Goal: Check status: Check status

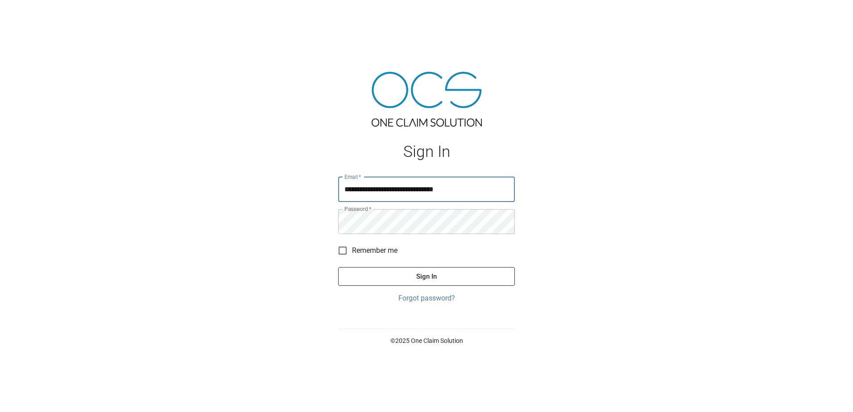
click at [473, 275] on button "Sign In" at bounding box center [426, 276] width 177 height 19
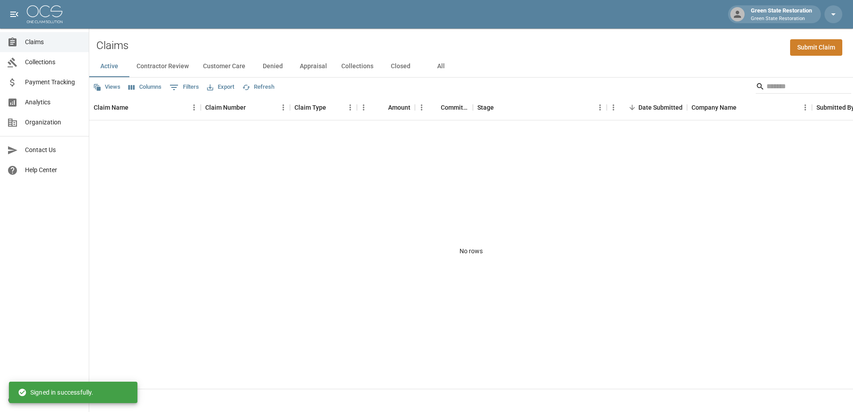
click at [401, 66] on button "Closed" at bounding box center [401, 66] width 40 height 21
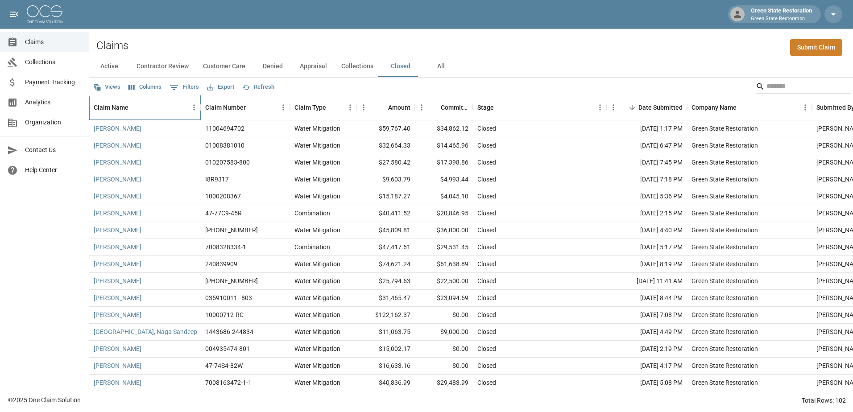
click at [113, 107] on div "Claim Name" at bounding box center [111, 107] width 35 height 25
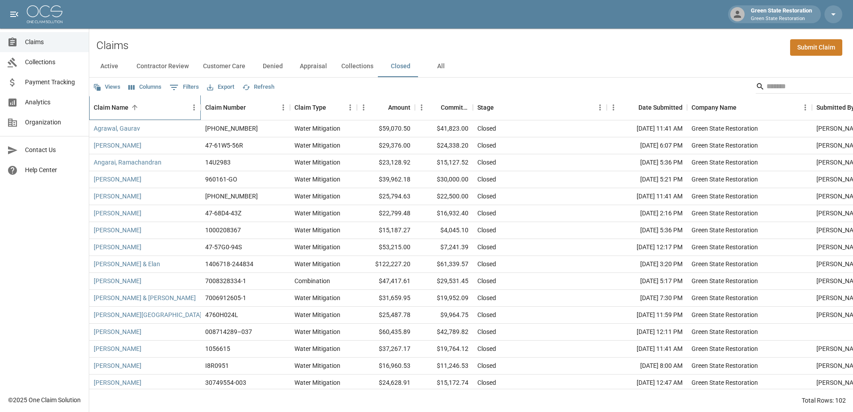
click at [107, 110] on div "Claim Name" at bounding box center [111, 107] width 35 height 25
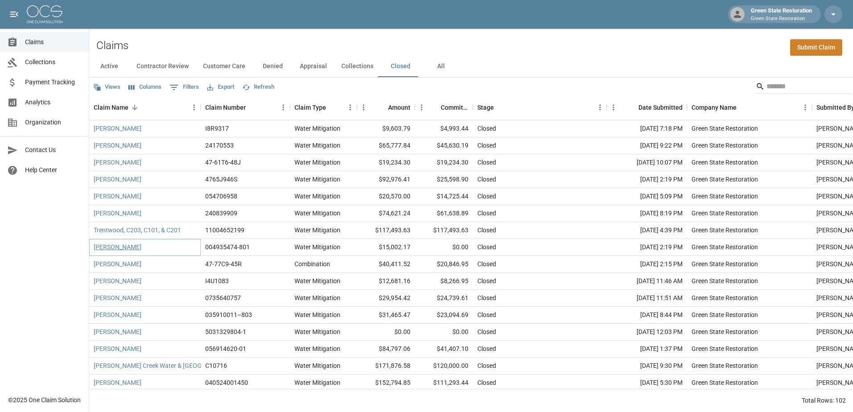
click at [120, 246] on link "[PERSON_NAME]" at bounding box center [118, 247] width 48 height 9
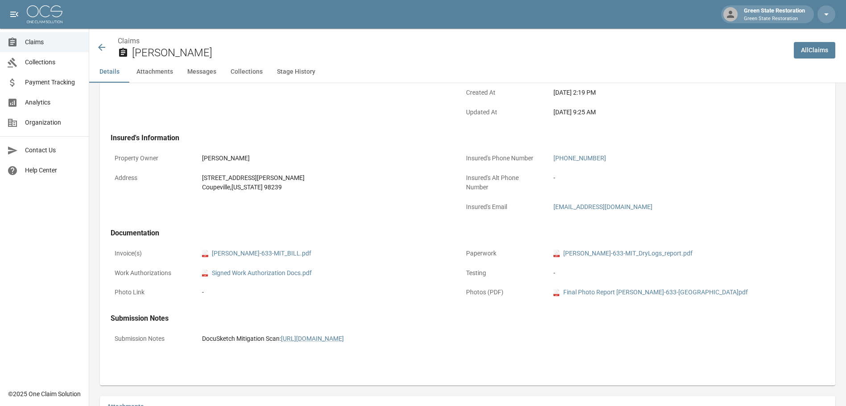
scroll to position [223, 0]
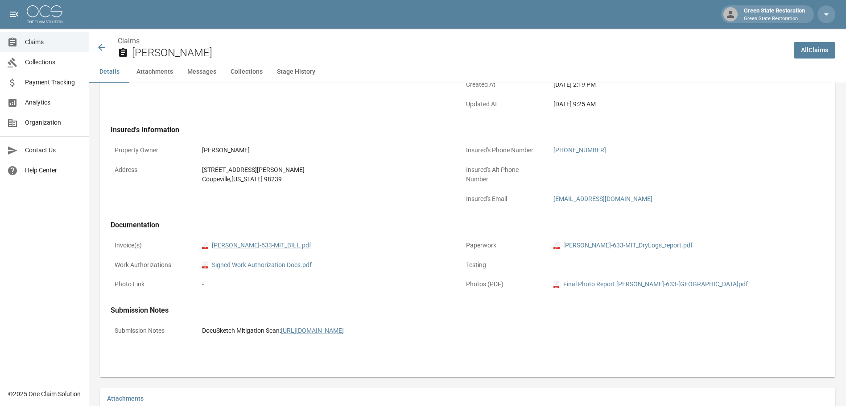
click at [259, 244] on link "pdf [PERSON_NAME]-633-MIT_BILL.pdf" at bounding box center [256, 244] width 109 height 9
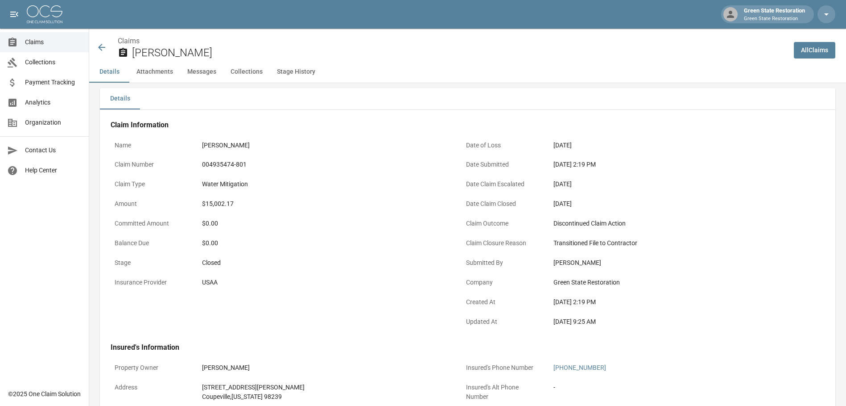
scroll to position [0, 0]
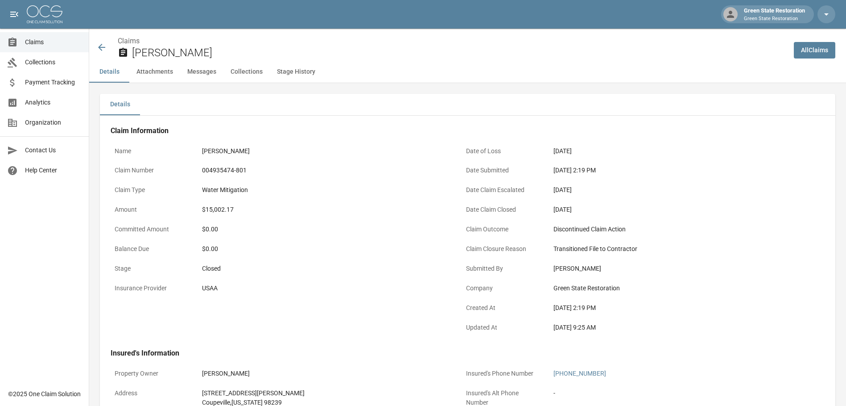
click at [153, 72] on button "Attachments" at bounding box center [154, 71] width 51 height 21
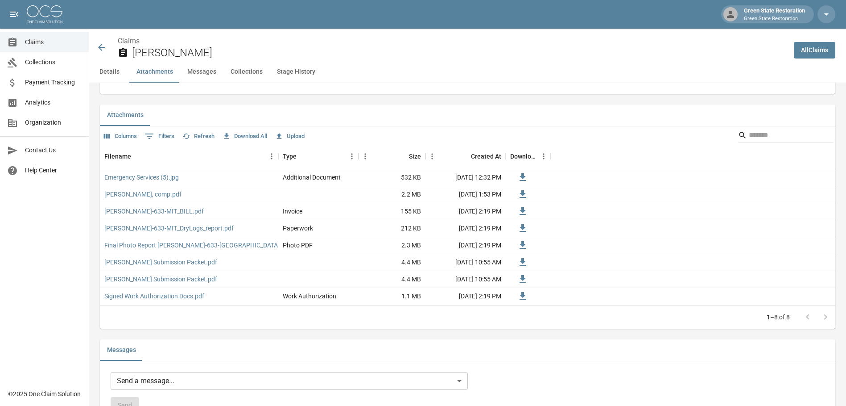
click at [197, 73] on button "Messages" at bounding box center [201, 71] width 43 height 21
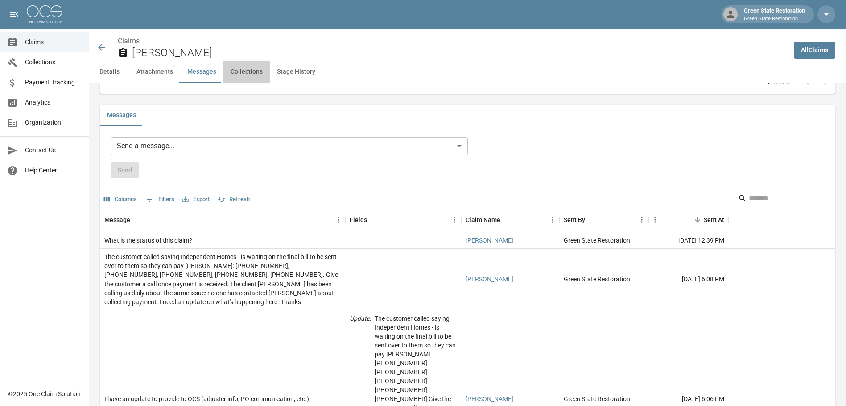
click at [245, 75] on button "Collections" at bounding box center [247, 71] width 46 height 21
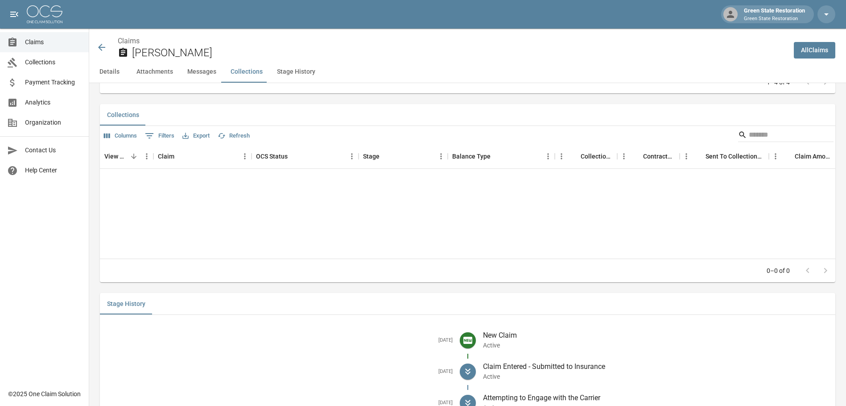
click at [272, 74] on button "Stage History" at bounding box center [296, 71] width 53 height 21
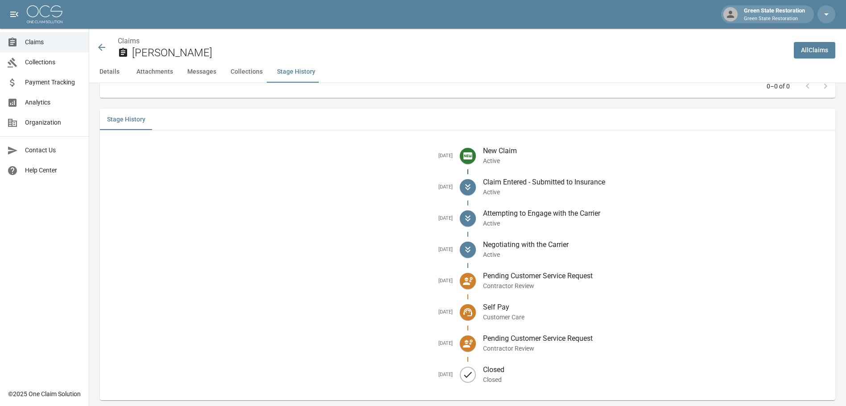
scroll to position [1316, 0]
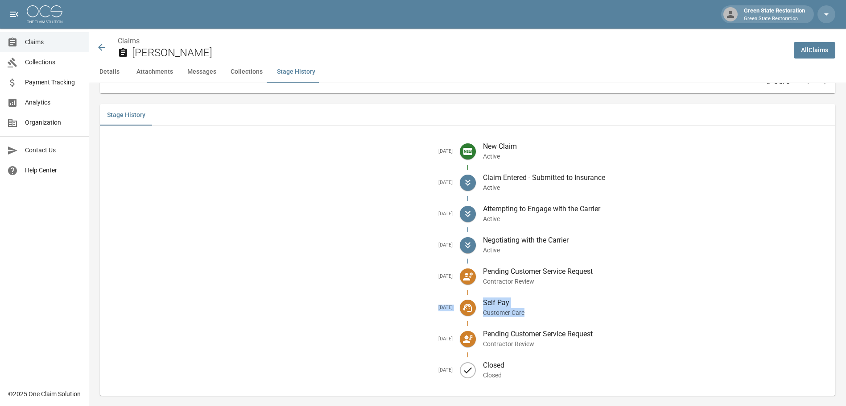
drag, startPoint x: 594, startPoint y: 319, endPoint x: 360, endPoint y: 315, distance: 233.8
click at [360, 315] on li "[DATE] Self Pay Customer Care" at bounding box center [467, 307] width 721 height 31
click at [356, 240] on li "[DATE] Negotiating with the Carrier Active" at bounding box center [467, 244] width 721 height 31
